Goal: Obtain resource: Download file/media

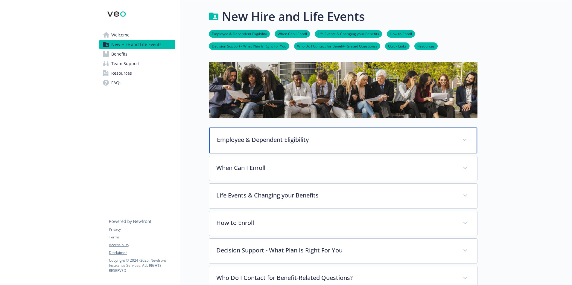
click at [294, 136] on p "Employee & Dependent Eligibility" at bounding box center [336, 139] width 238 height 9
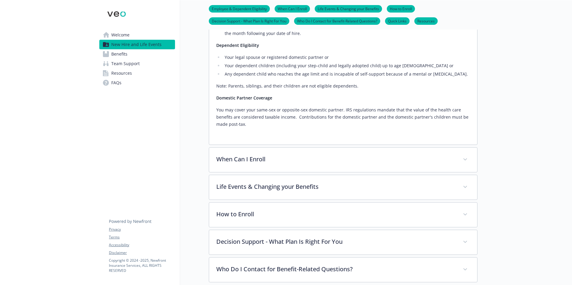
scroll to position [179, 0]
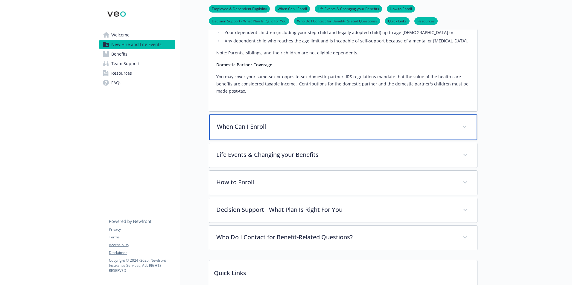
click at [232, 129] on p "When Can I Enroll" at bounding box center [336, 126] width 238 height 9
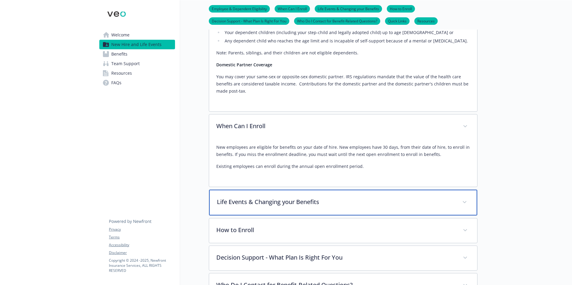
click at [327, 203] on p "Life Events & Changing your Benefits" at bounding box center [336, 202] width 238 height 9
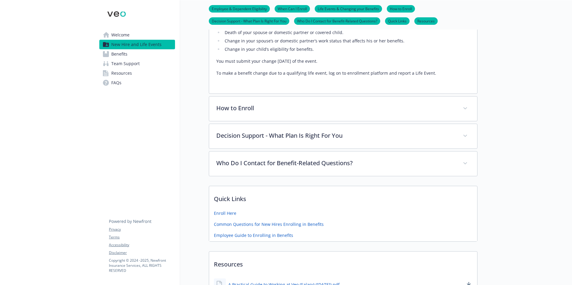
scroll to position [478, 0]
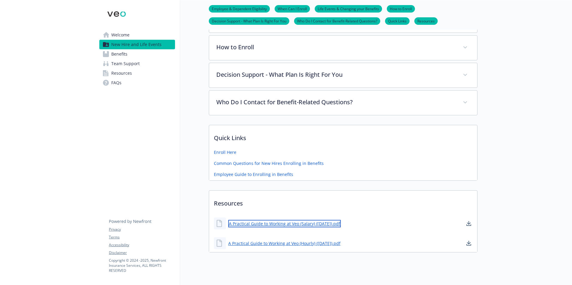
click at [311, 222] on link "A Practical Guide to Working at Veo (Salary) ([DATE]).pdf" at bounding box center [284, 223] width 112 height 7
